Goal: Information Seeking & Learning: Understand process/instructions

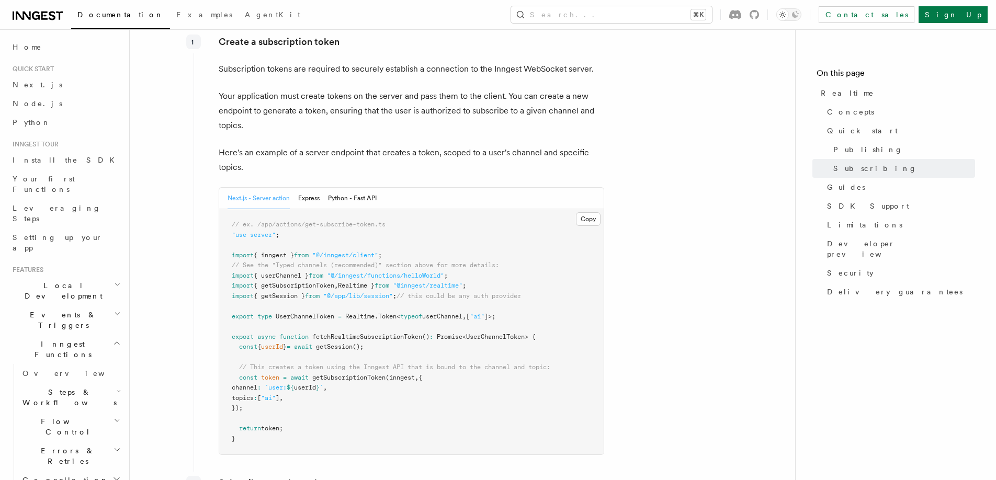
scroll to position [1360, 0]
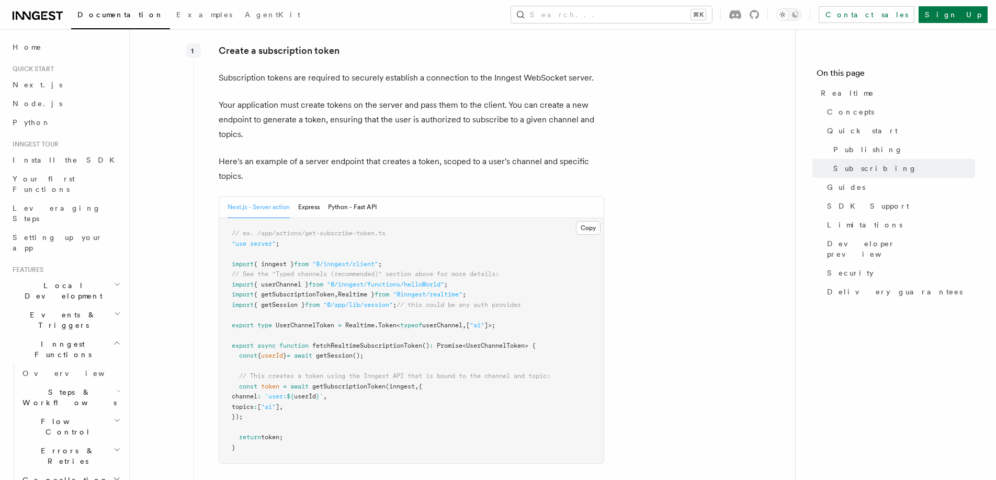
click at [316, 294] on span "{ getSubscriptionToken" at bounding box center [294, 294] width 81 height 7
click at [316, 293] on span "{ getSubscriptionToken" at bounding box center [294, 294] width 81 height 7
click at [324, 295] on span "{ getSubscriptionToken" at bounding box center [294, 294] width 81 height 7
copy span "getSubscriptionToken"
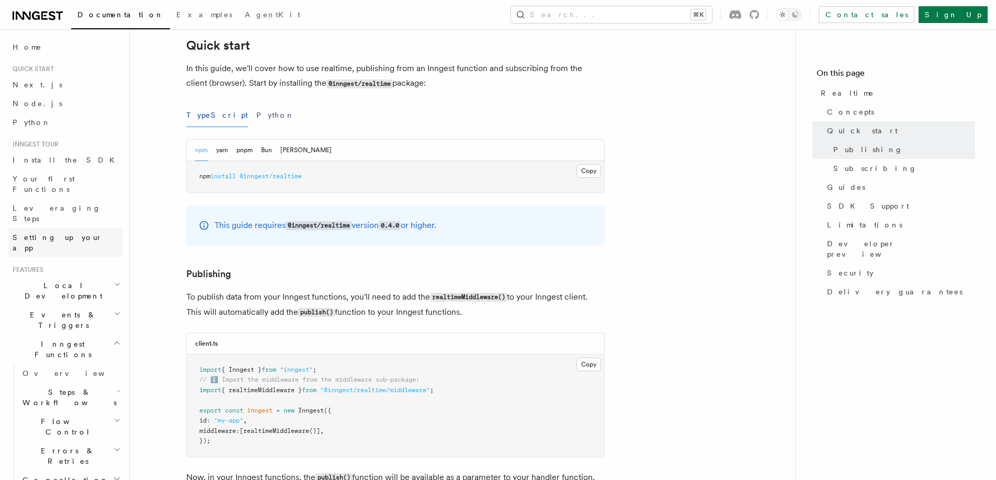
scroll to position [25, 0]
